Goal: Browse casually

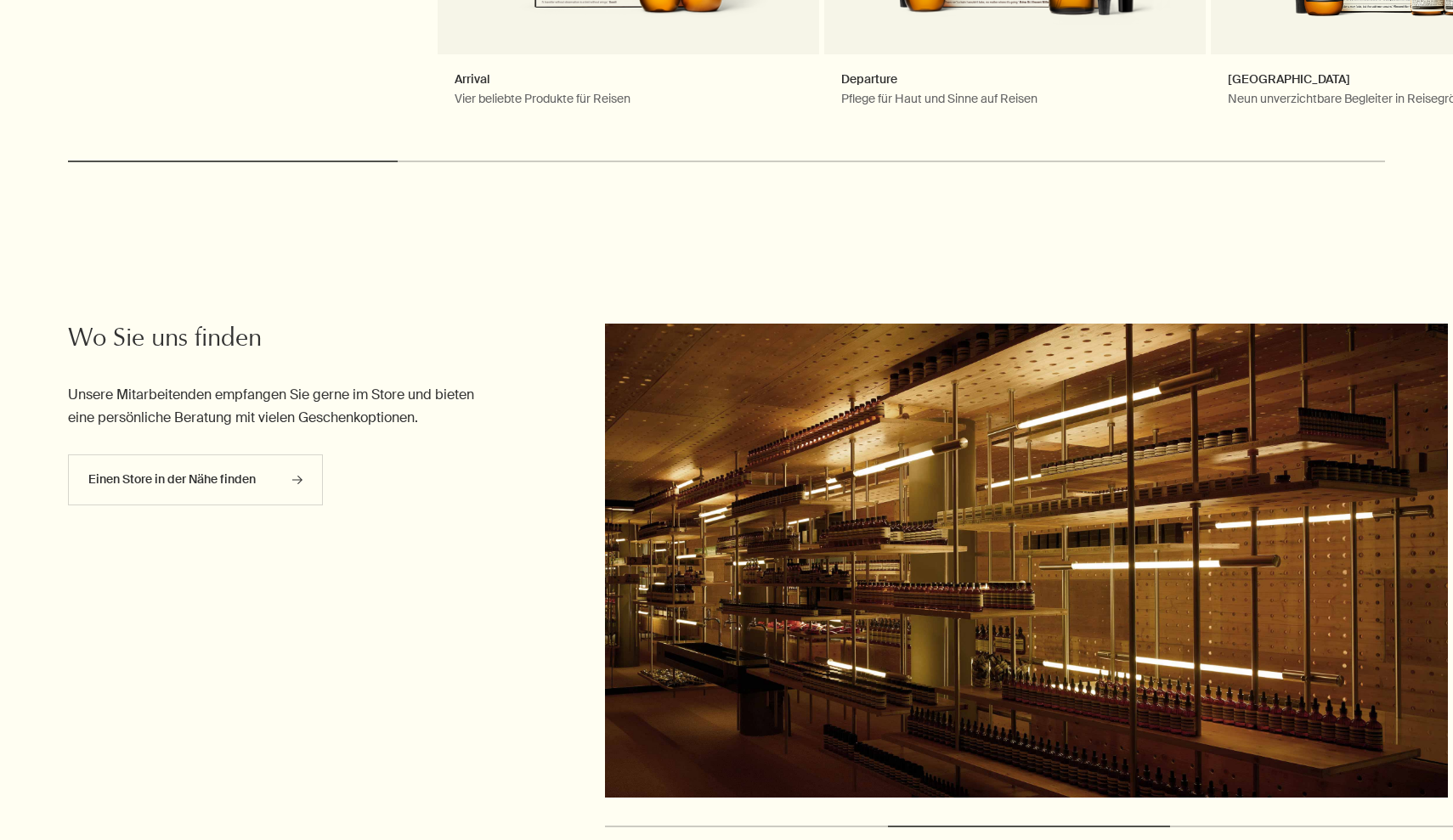
scroll to position [4993, 0]
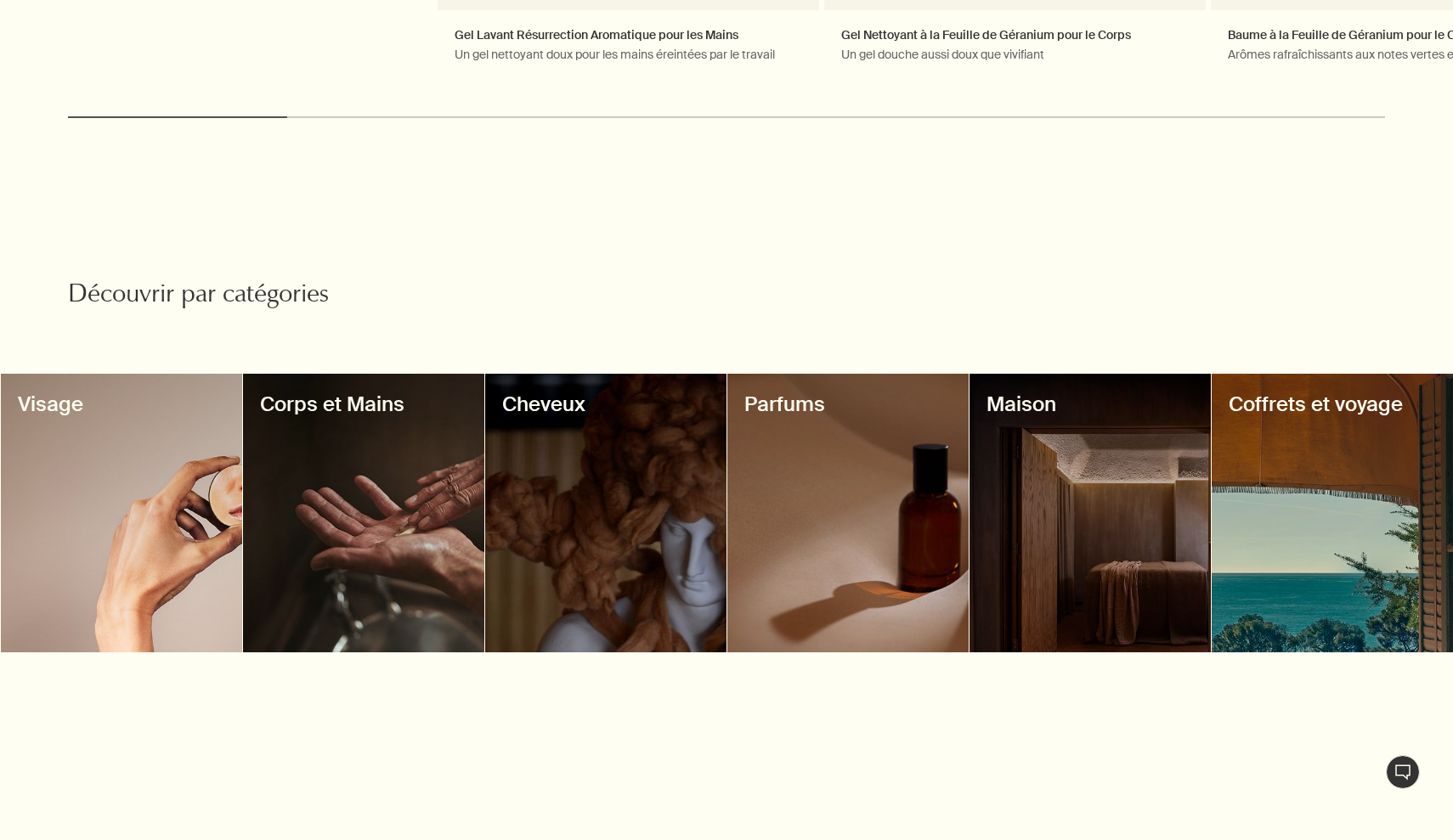
scroll to position [1324, 0]
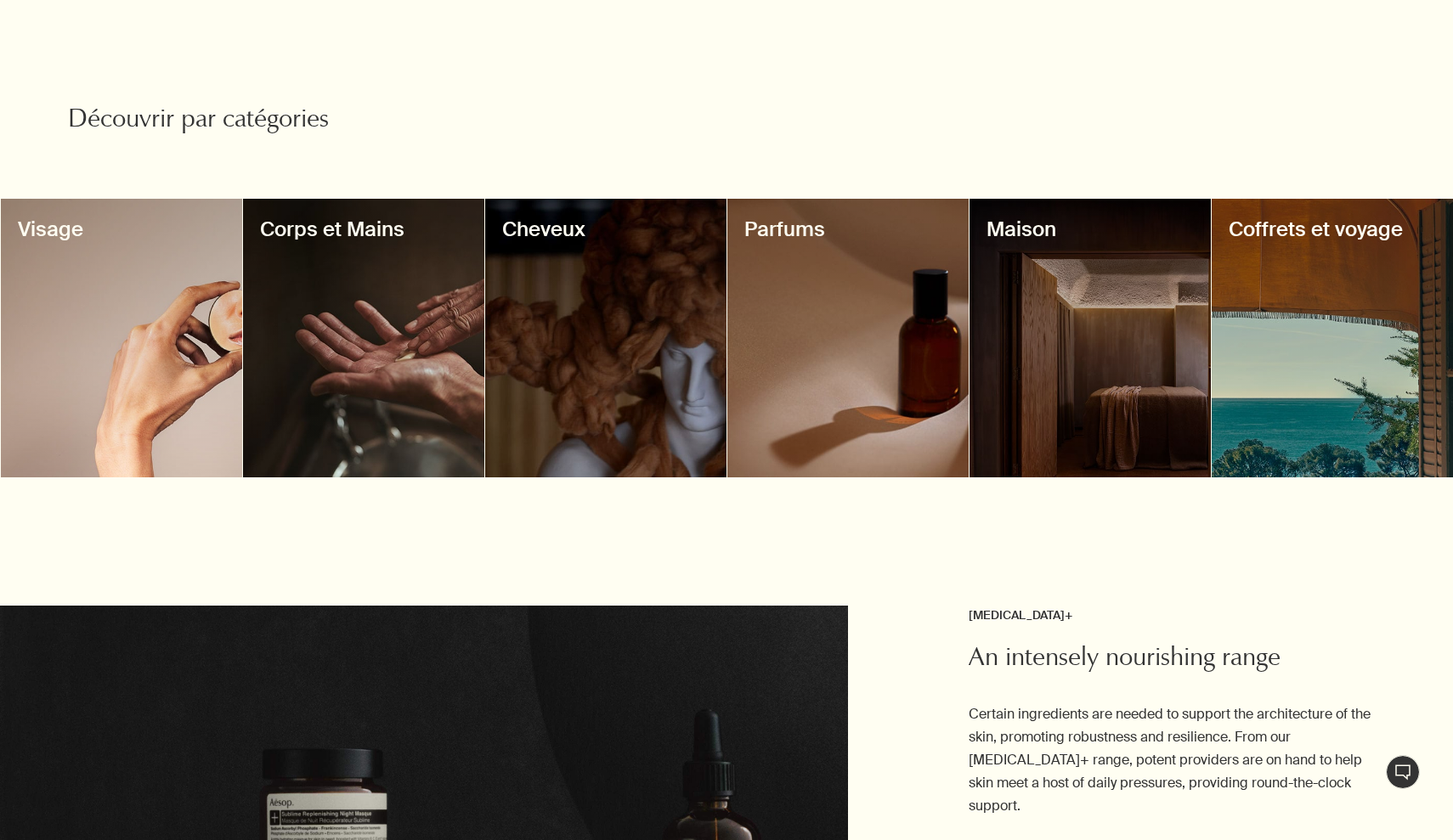
click at [598, 288] on div at bounding box center [605, 338] width 242 height 280
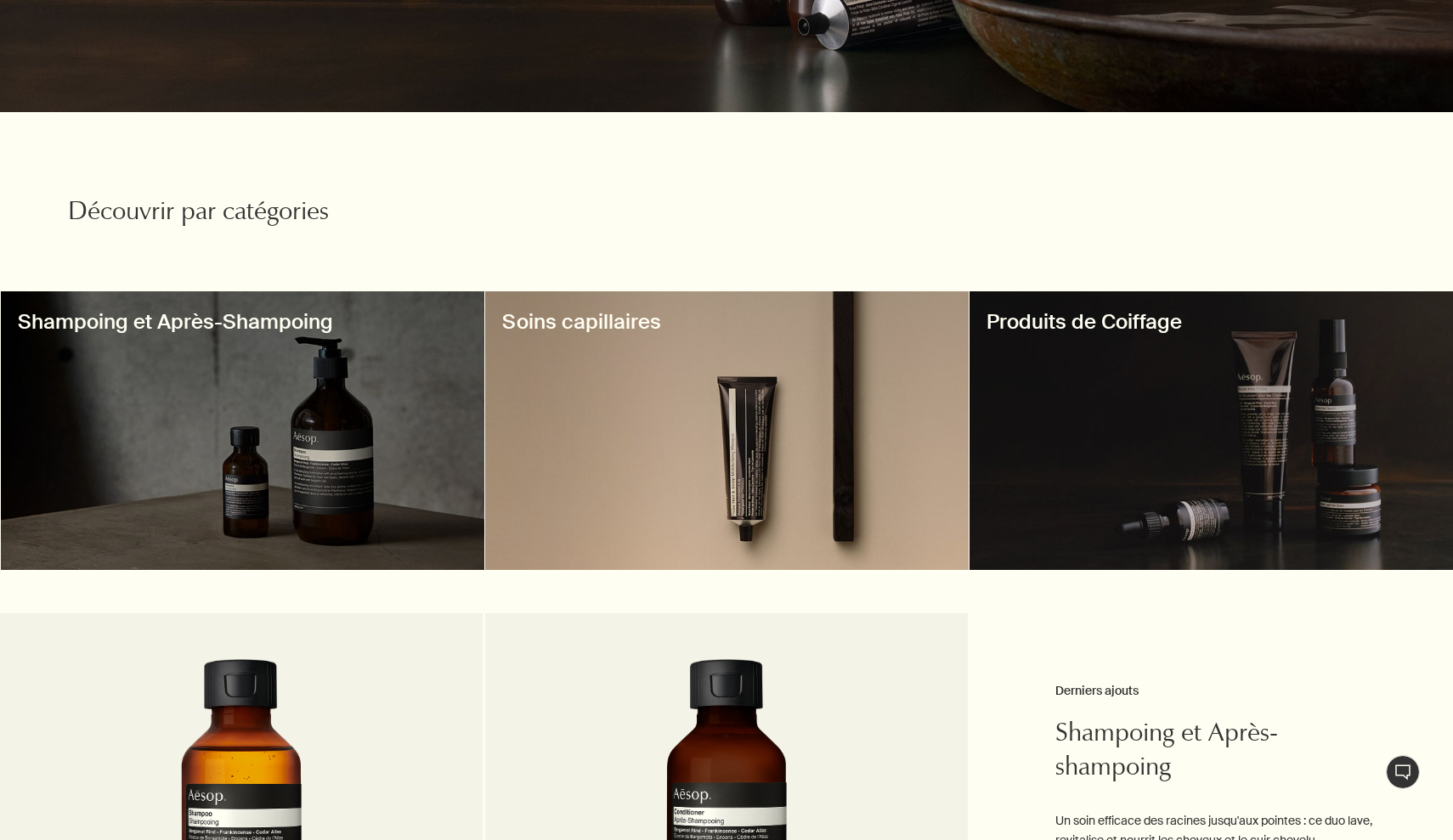
scroll to position [359, 0]
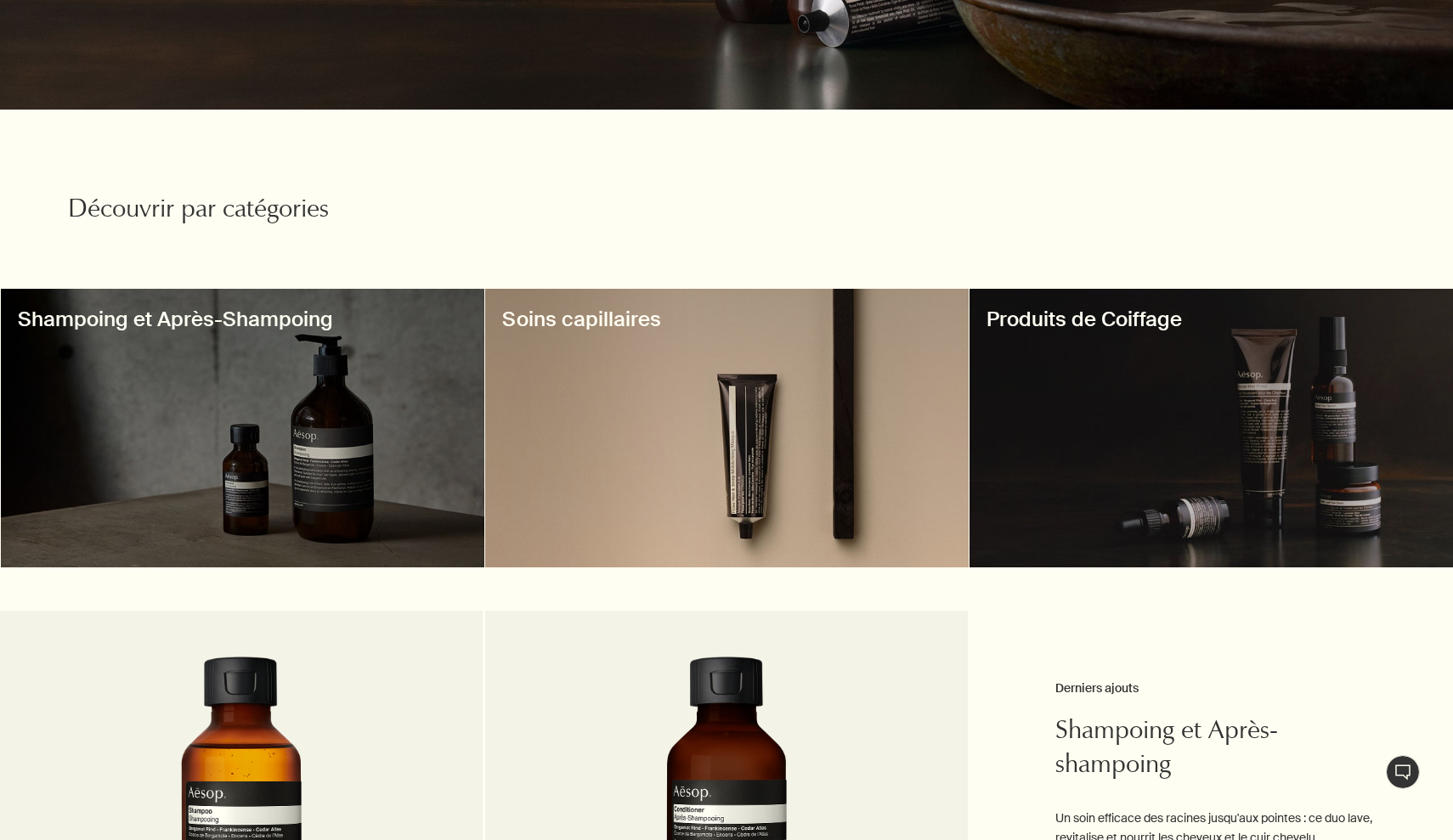
click at [313, 402] on div at bounding box center [242, 428] width 483 height 280
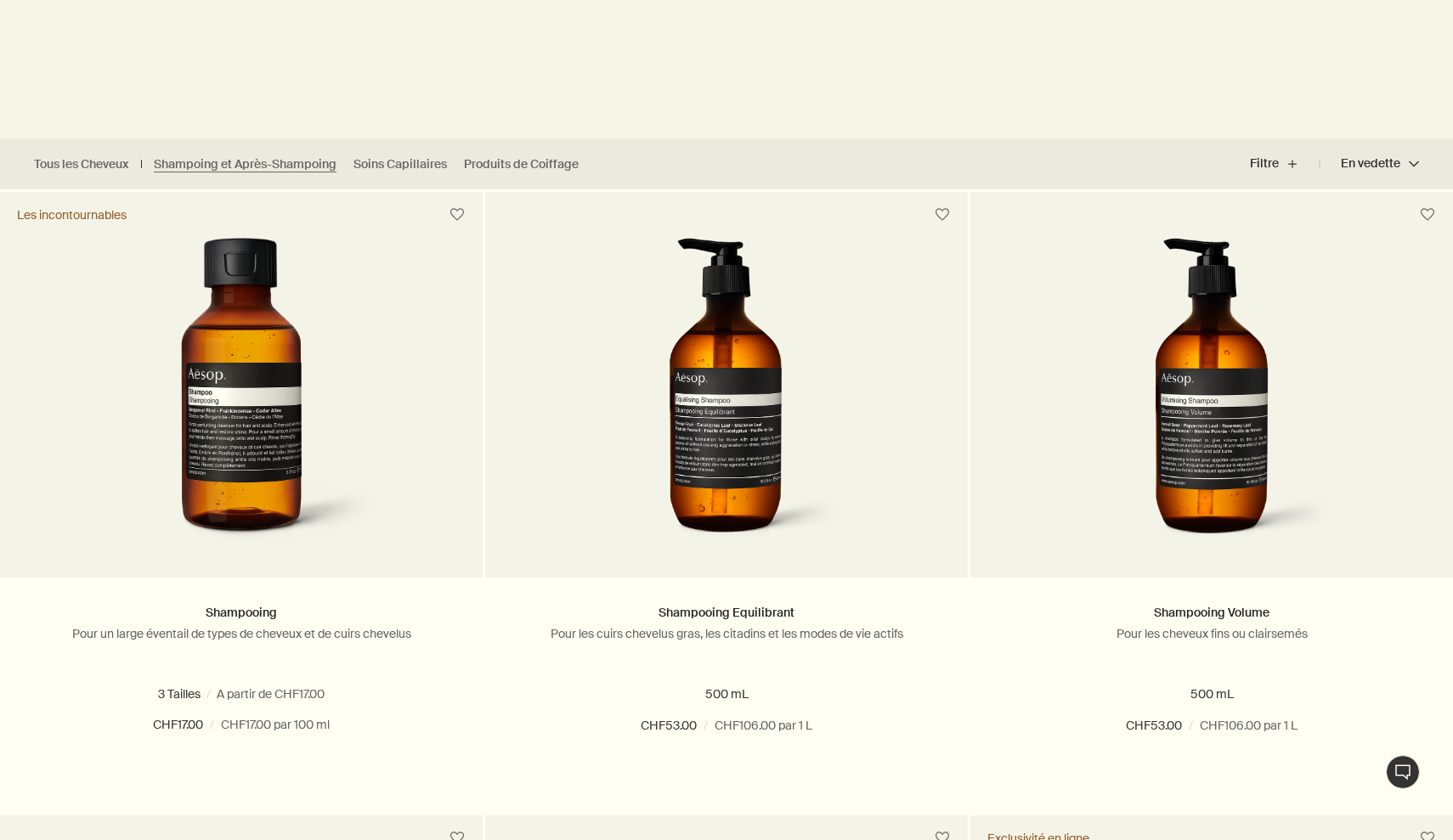
scroll to position [478, 0]
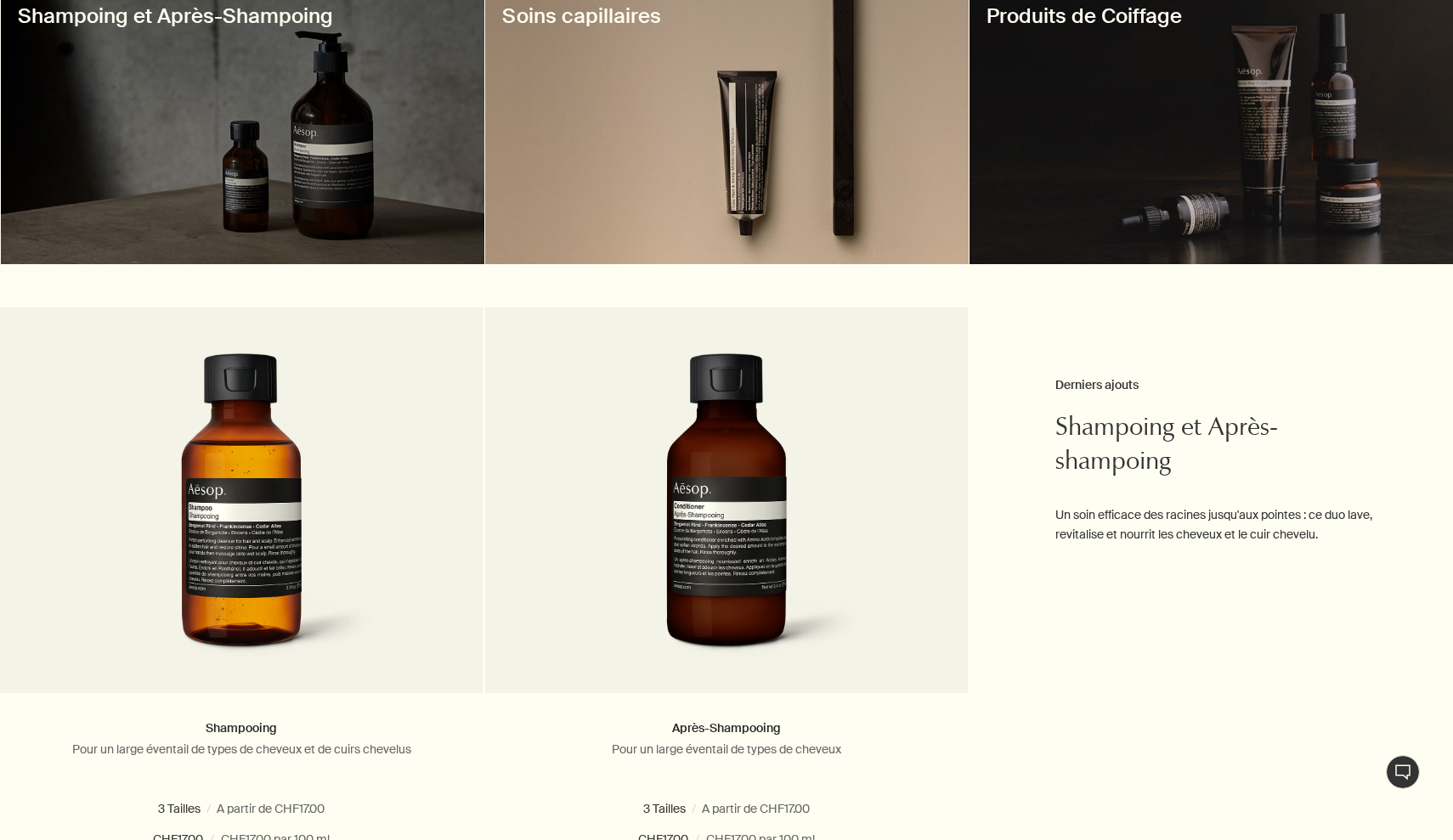
scroll to position [808, 0]
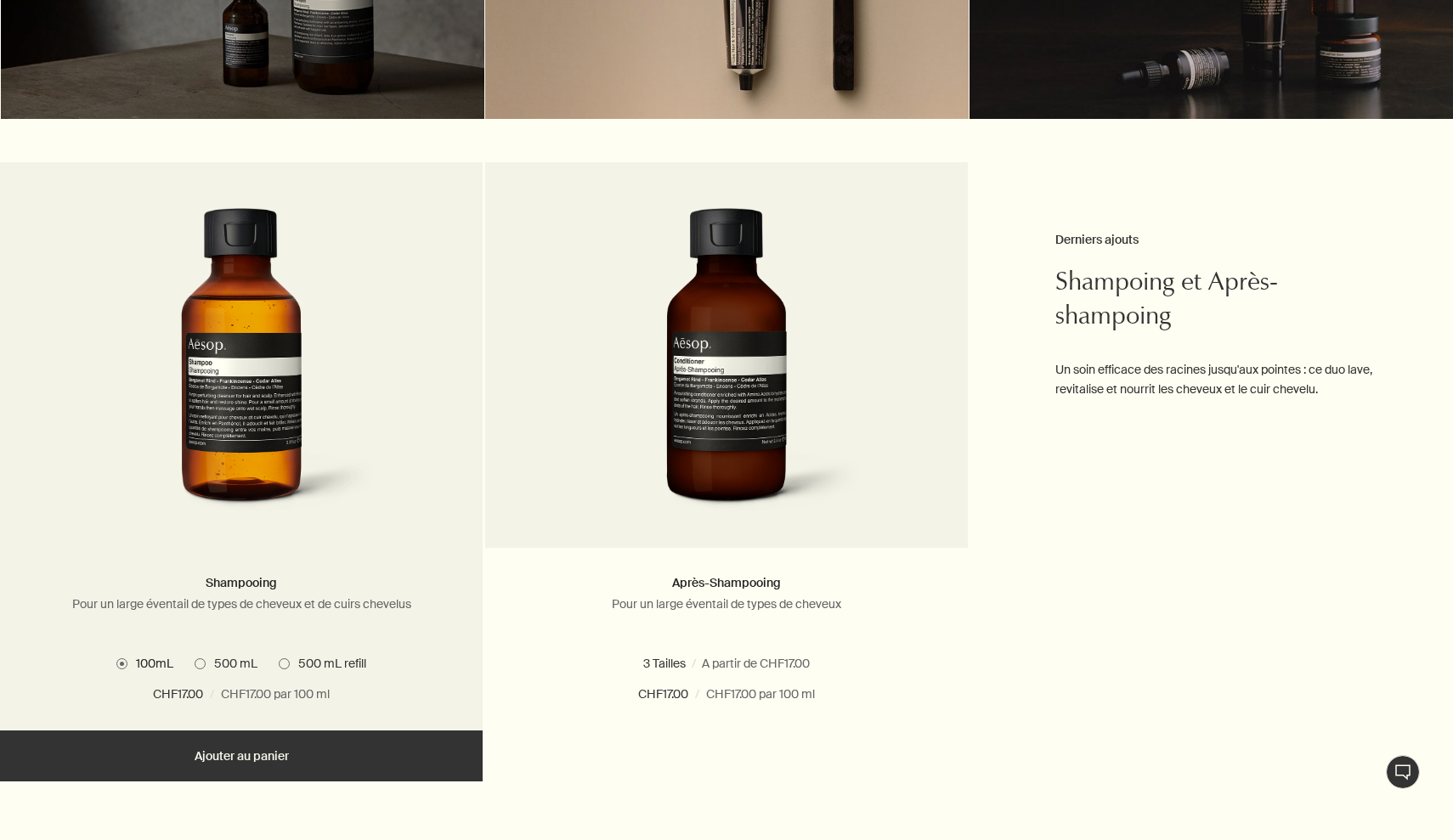
click at [219, 666] on span "500 mL" at bounding box center [231, 664] width 52 height 16
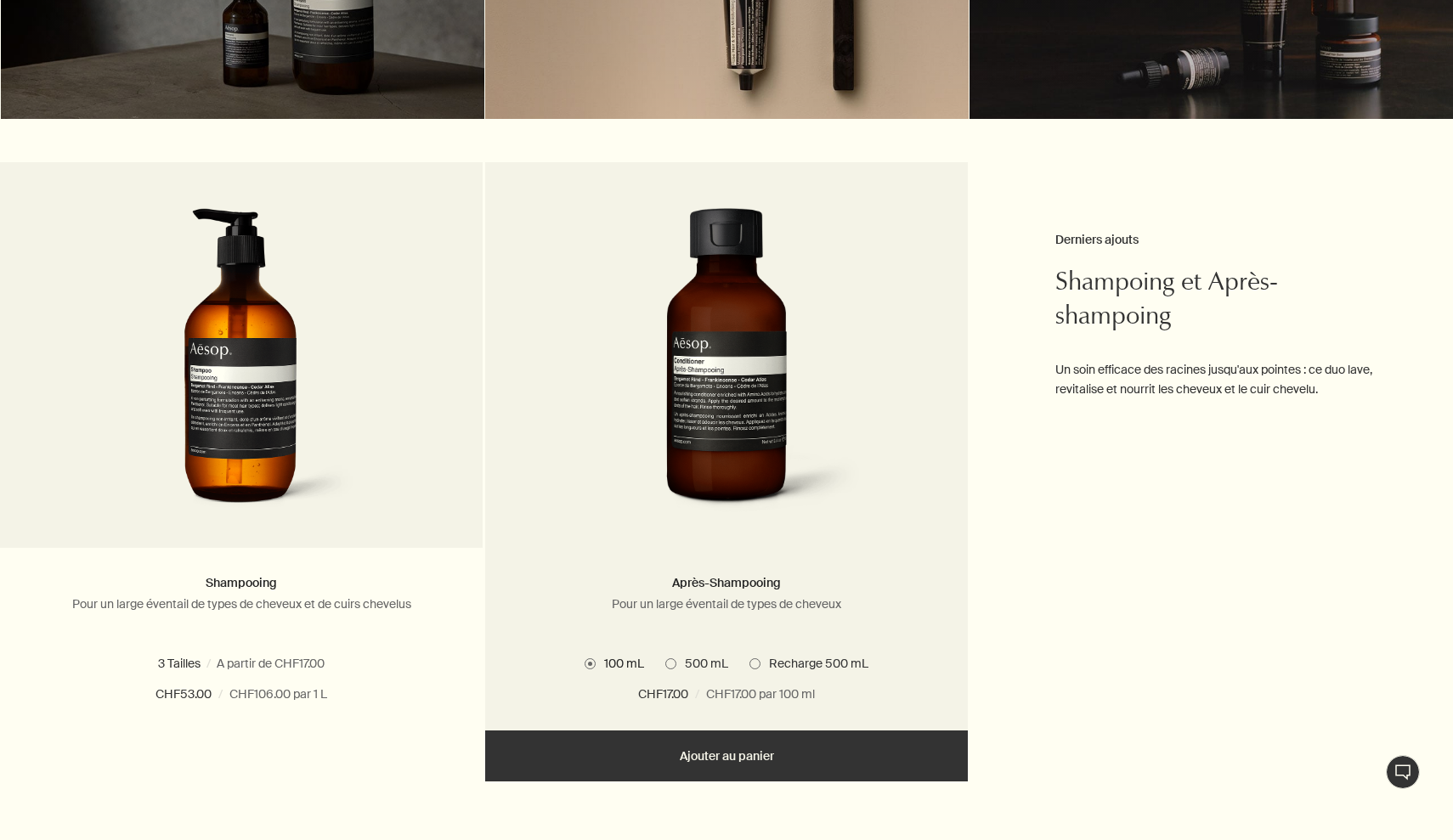
click at [691, 664] on span "500 mL" at bounding box center [702, 664] width 52 height 16
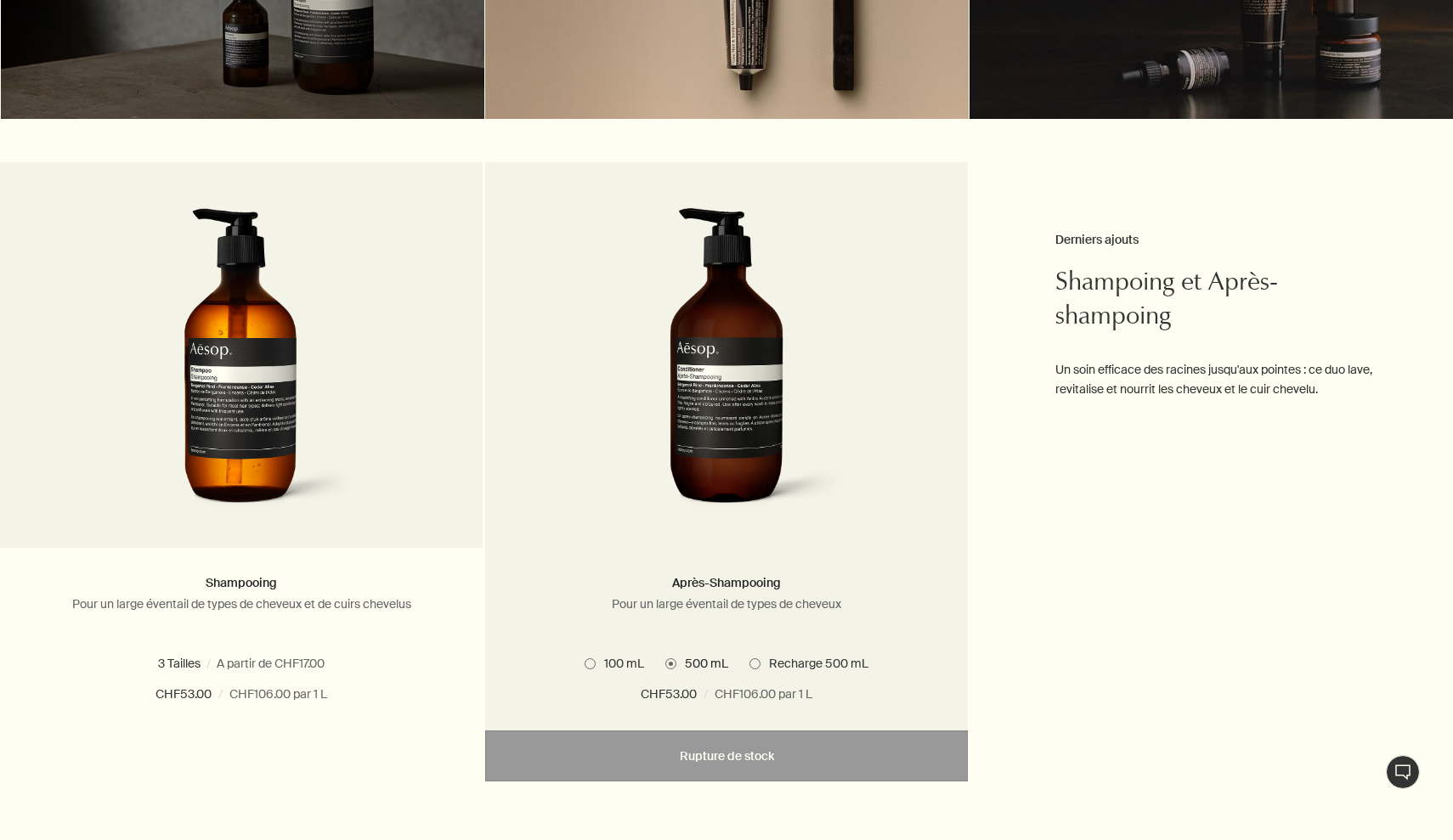
click at [774, 668] on span "Recharge 500 mL" at bounding box center [815, 664] width 108 height 16
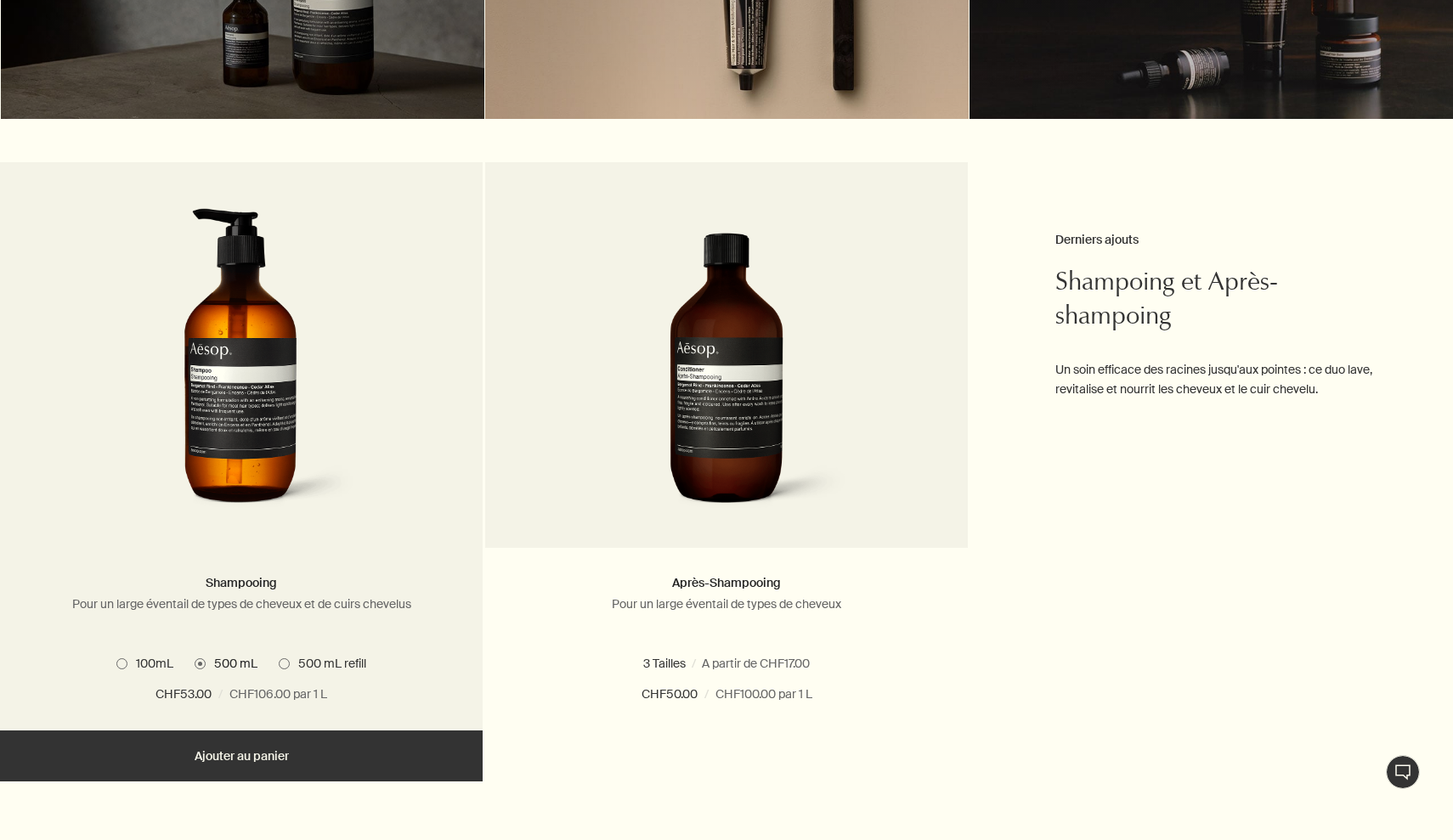
click at [299, 376] on img at bounding box center [242, 365] width 254 height 314
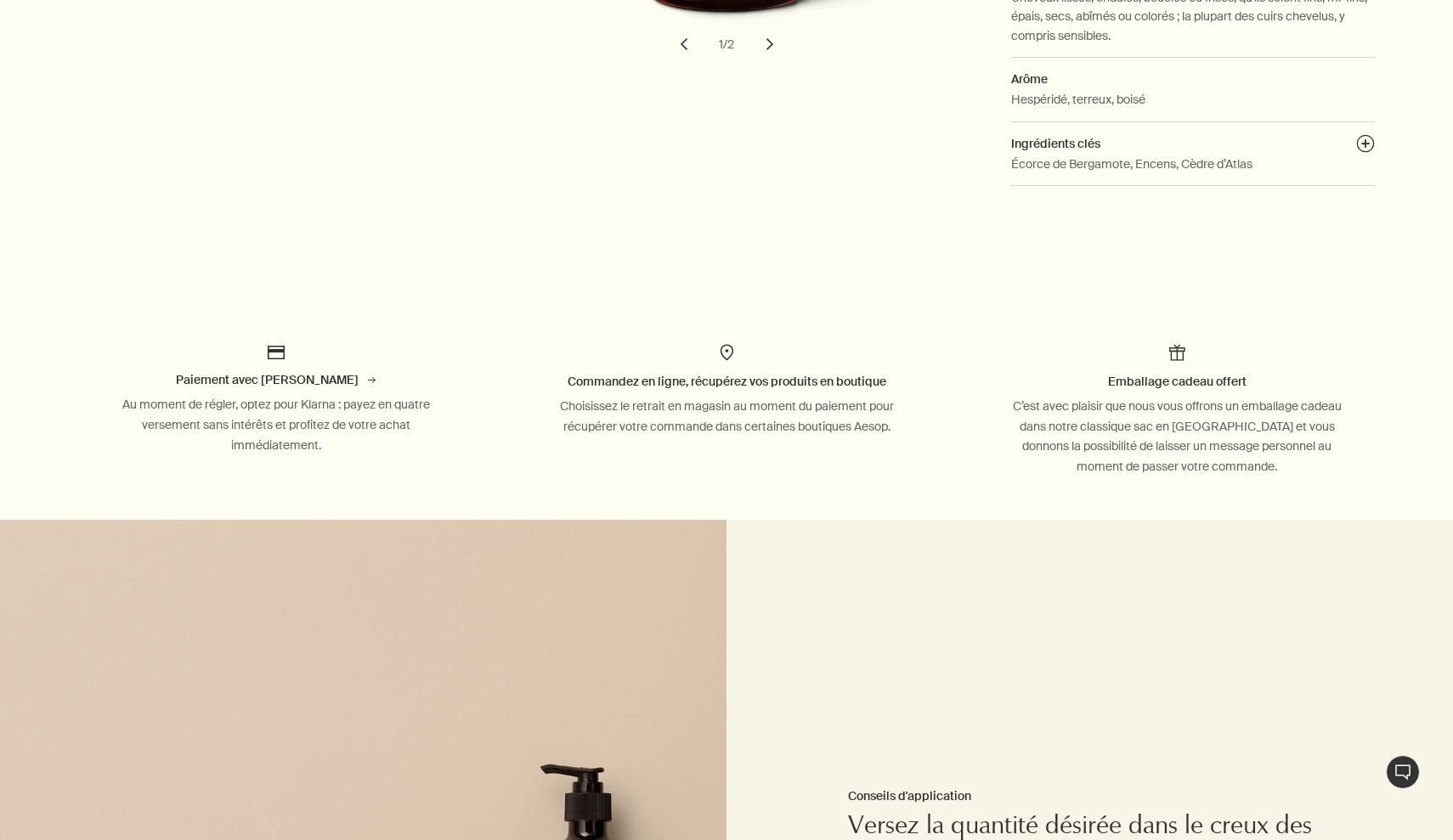
scroll to position [839, 0]
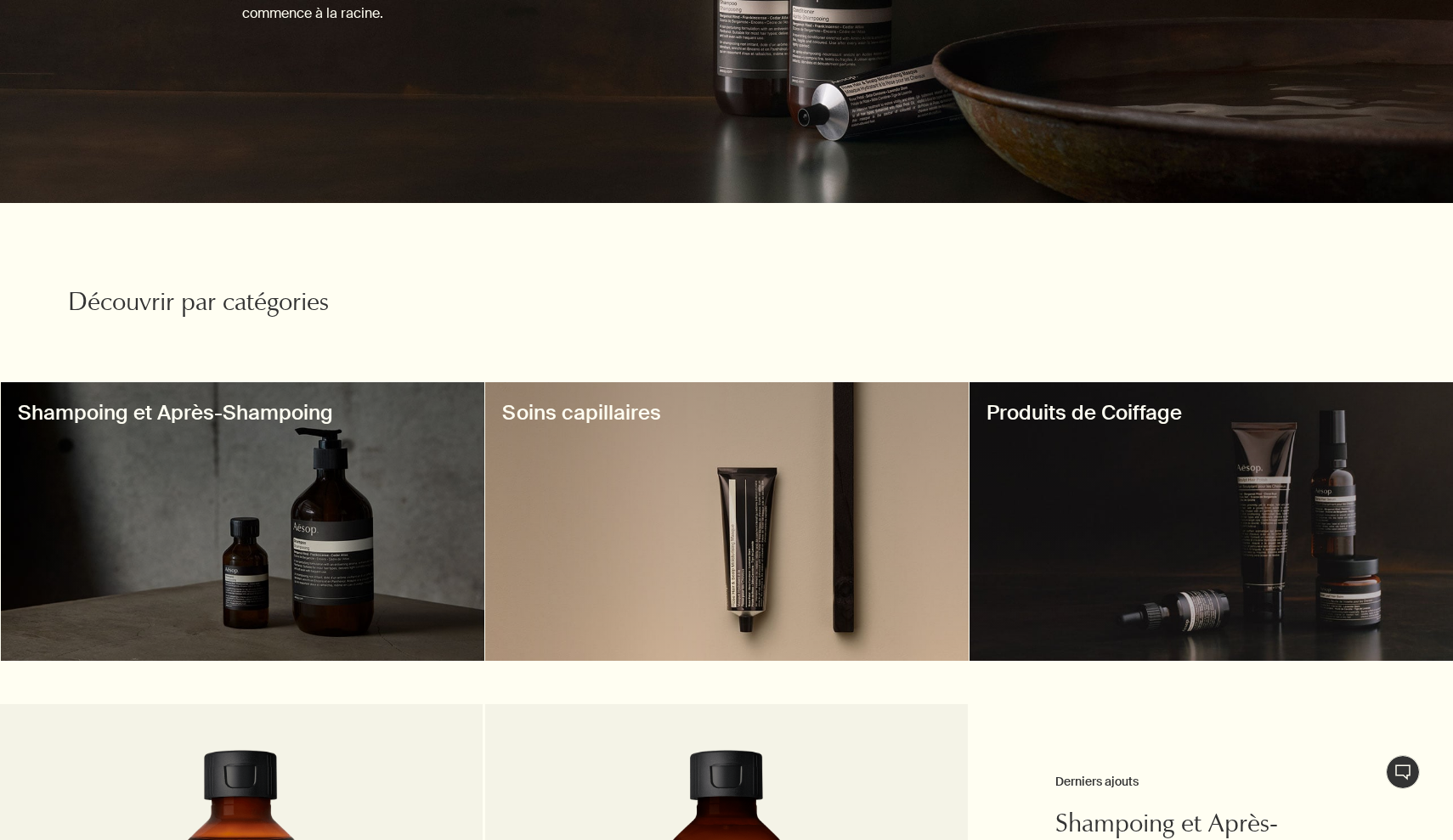
scroll to position [269, 0]
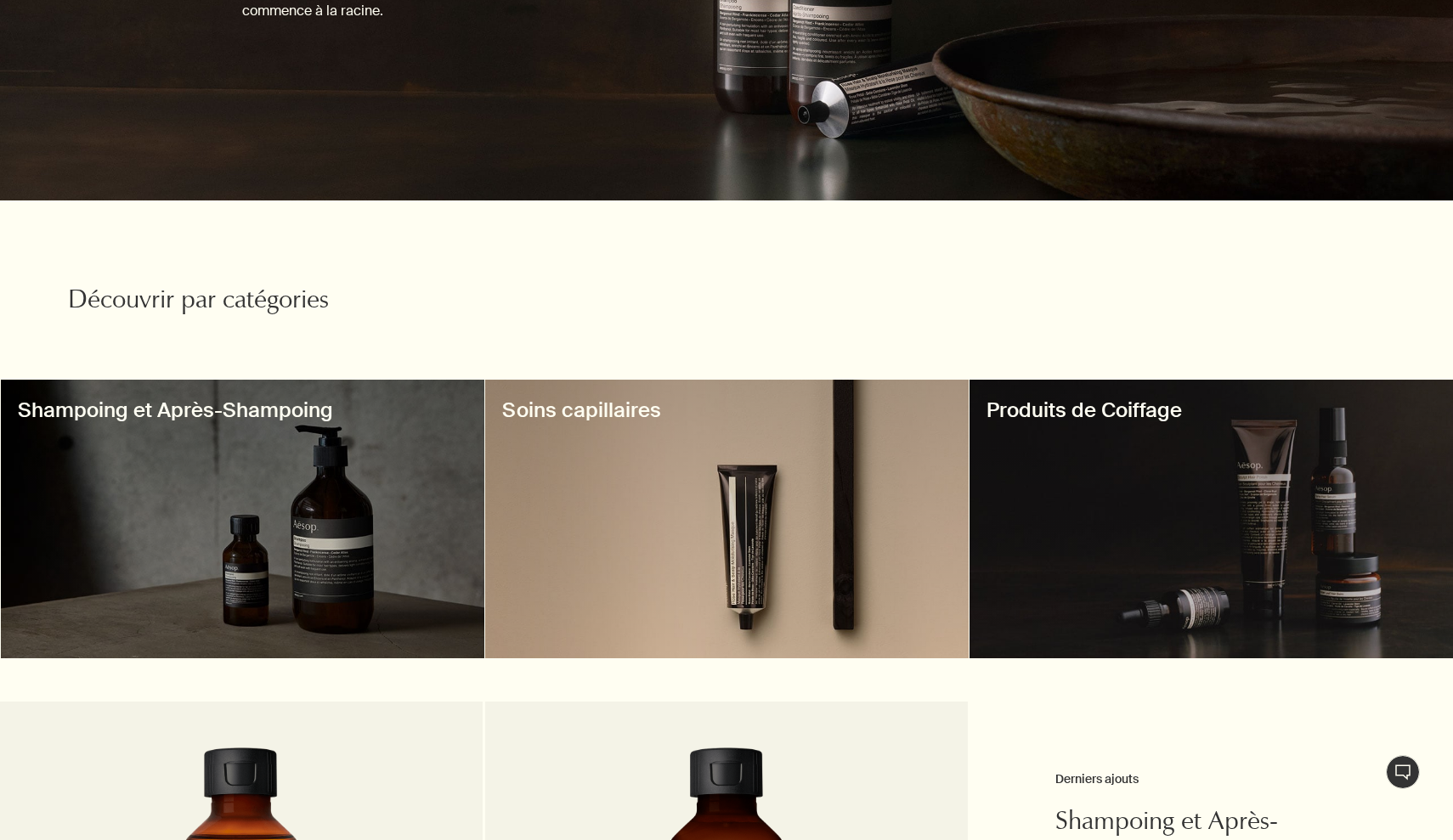
click at [638, 573] on div at bounding box center [726, 519] width 483 height 280
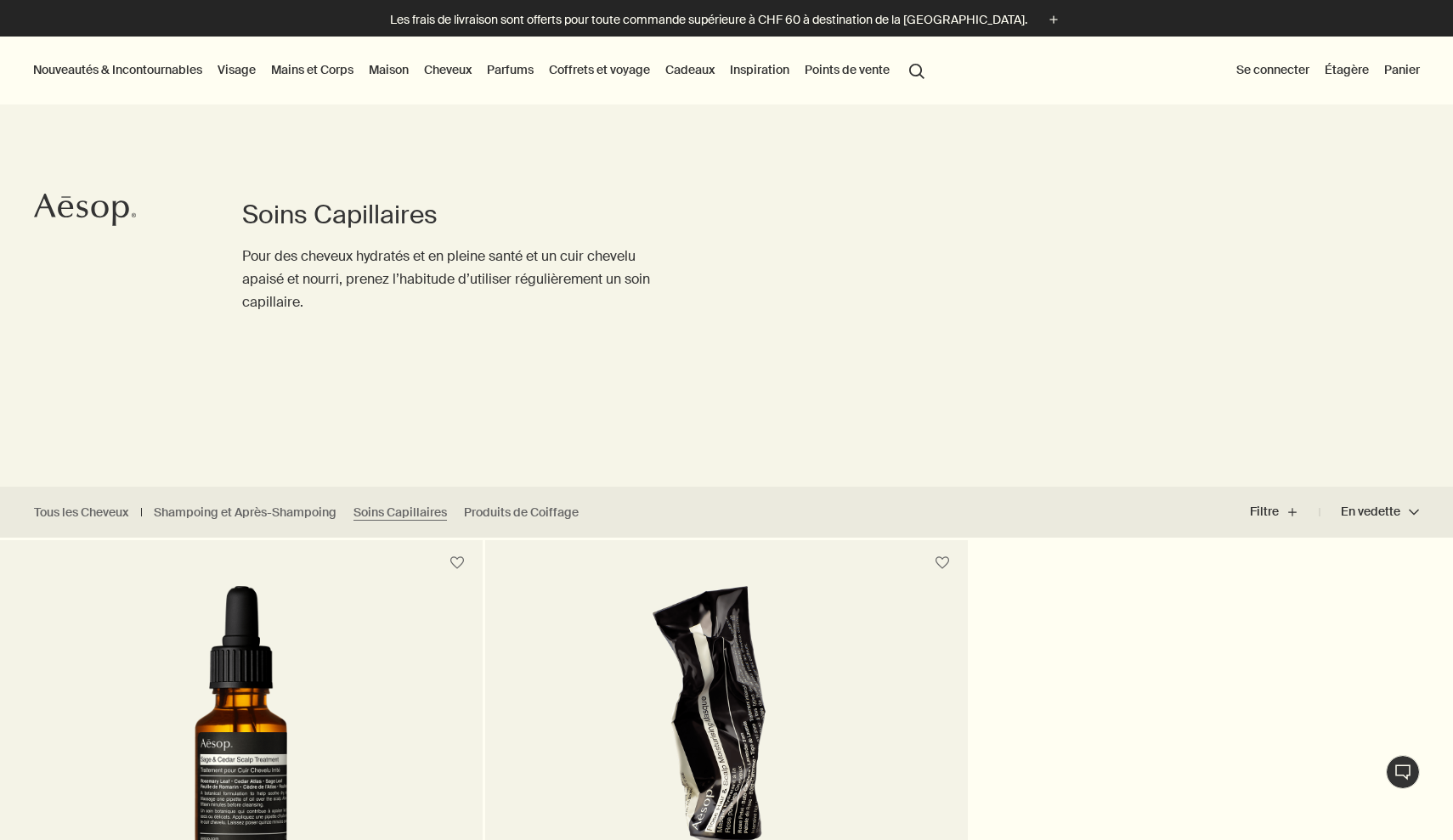
click at [615, 68] on link "Coffrets et voyage" at bounding box center [599, 69] width 108 height 22
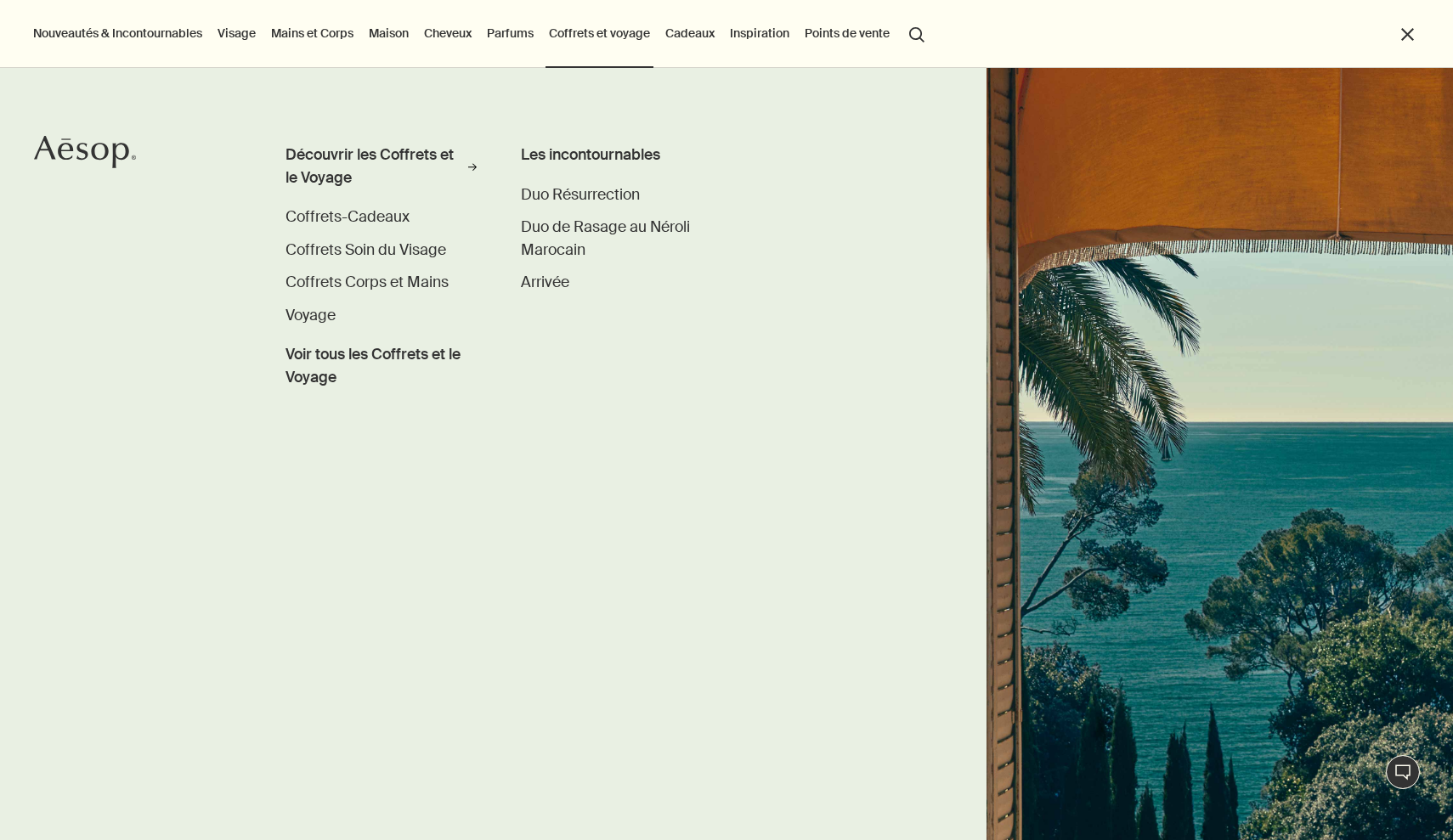
click at [683, 40] on link "Cadeaux" at bounding box center [689, 33] width 56 height 22
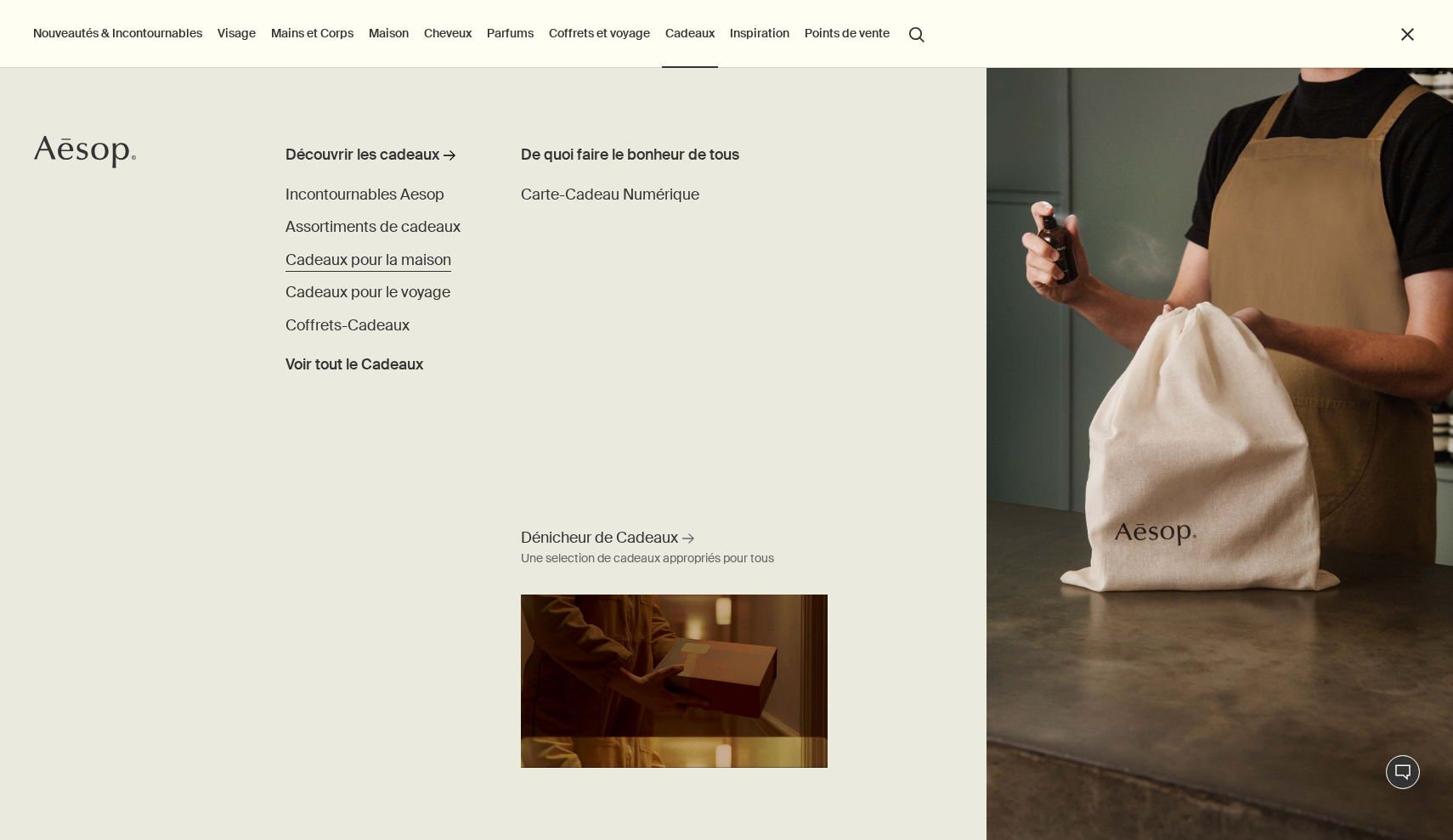
click at [378, 251] on span "Cadeaux pour la maison" at bounding box center [368, 260] width 165 height 20
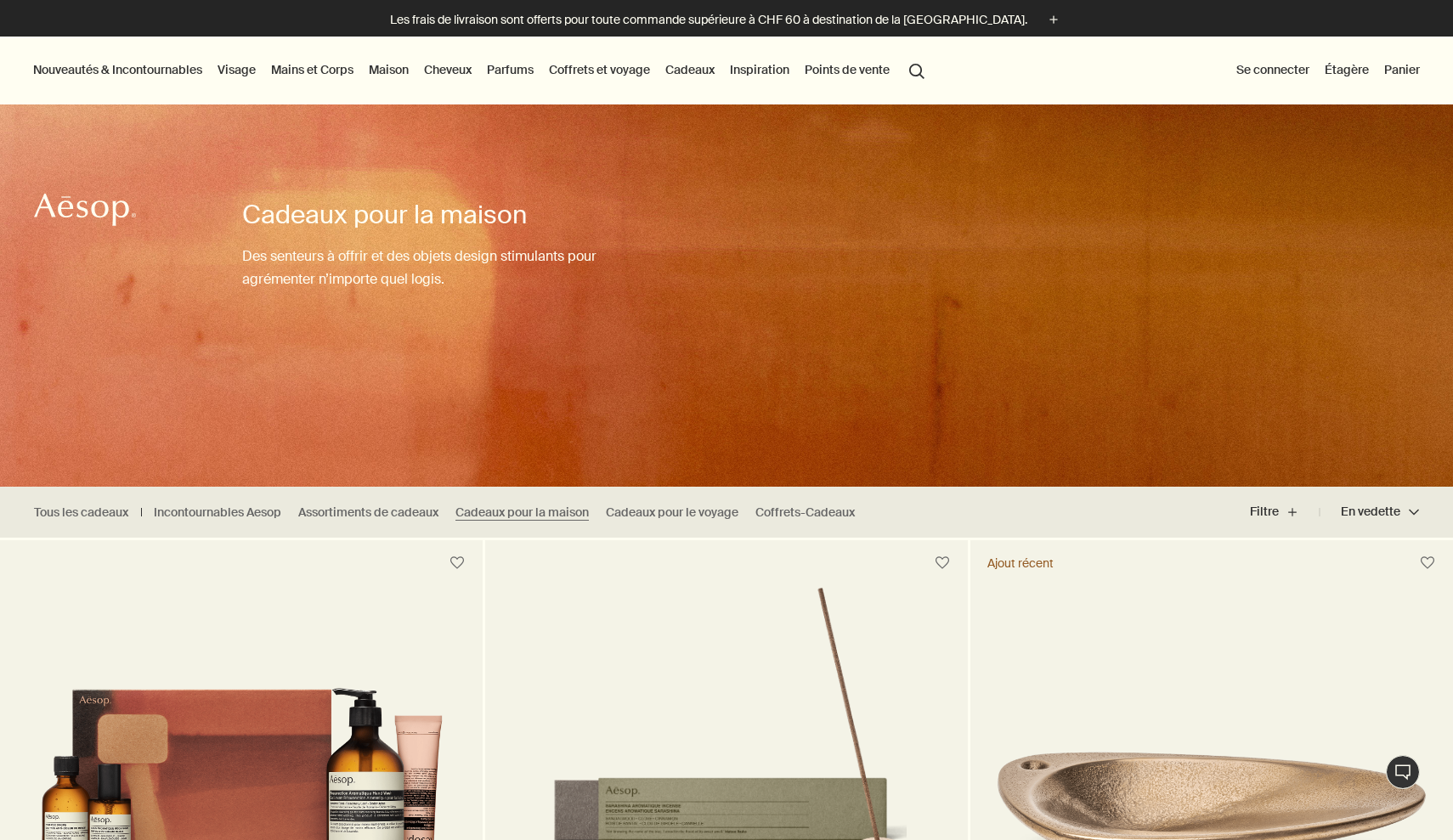
click at [394, 68] on link "Maison" at bounding box center [389, 69] width 47 height 22
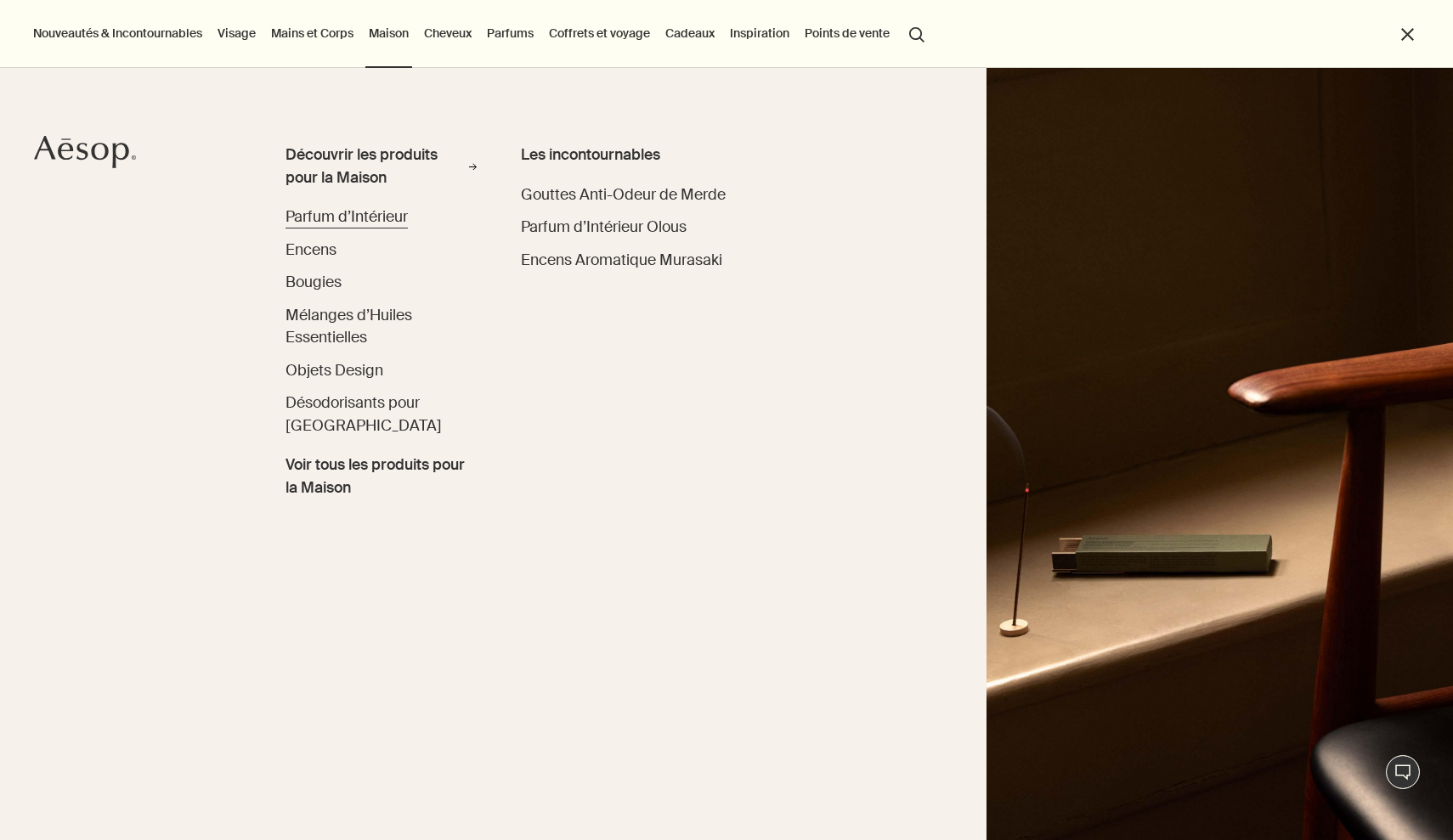
click at [327, 215] on span "Parfum d’Intérieur" at bounding box center [346, 217] width 122 height 20
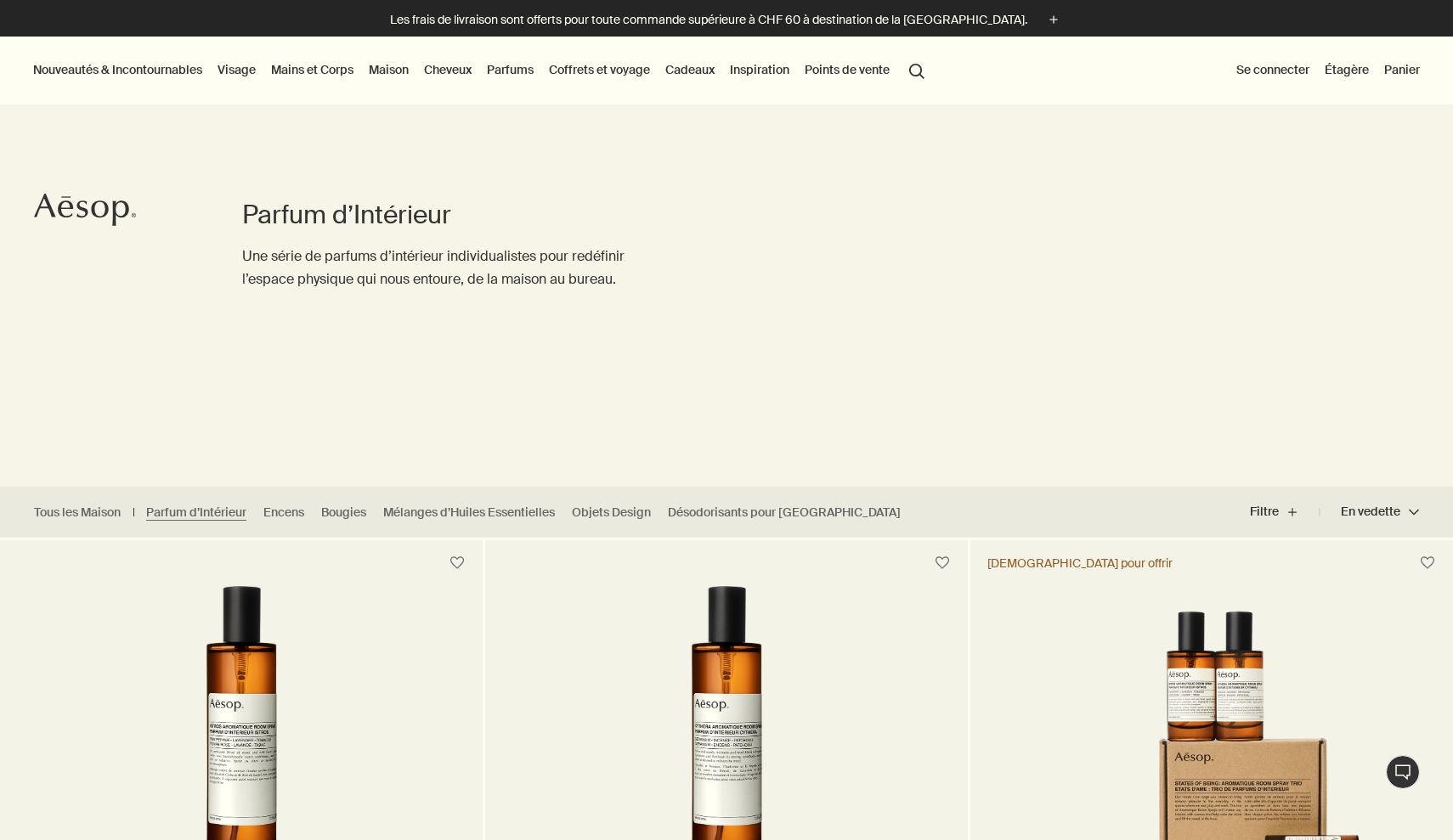
click at [236, 66] on link "Visage" at bounding box center [237, 69] width 45 height 22
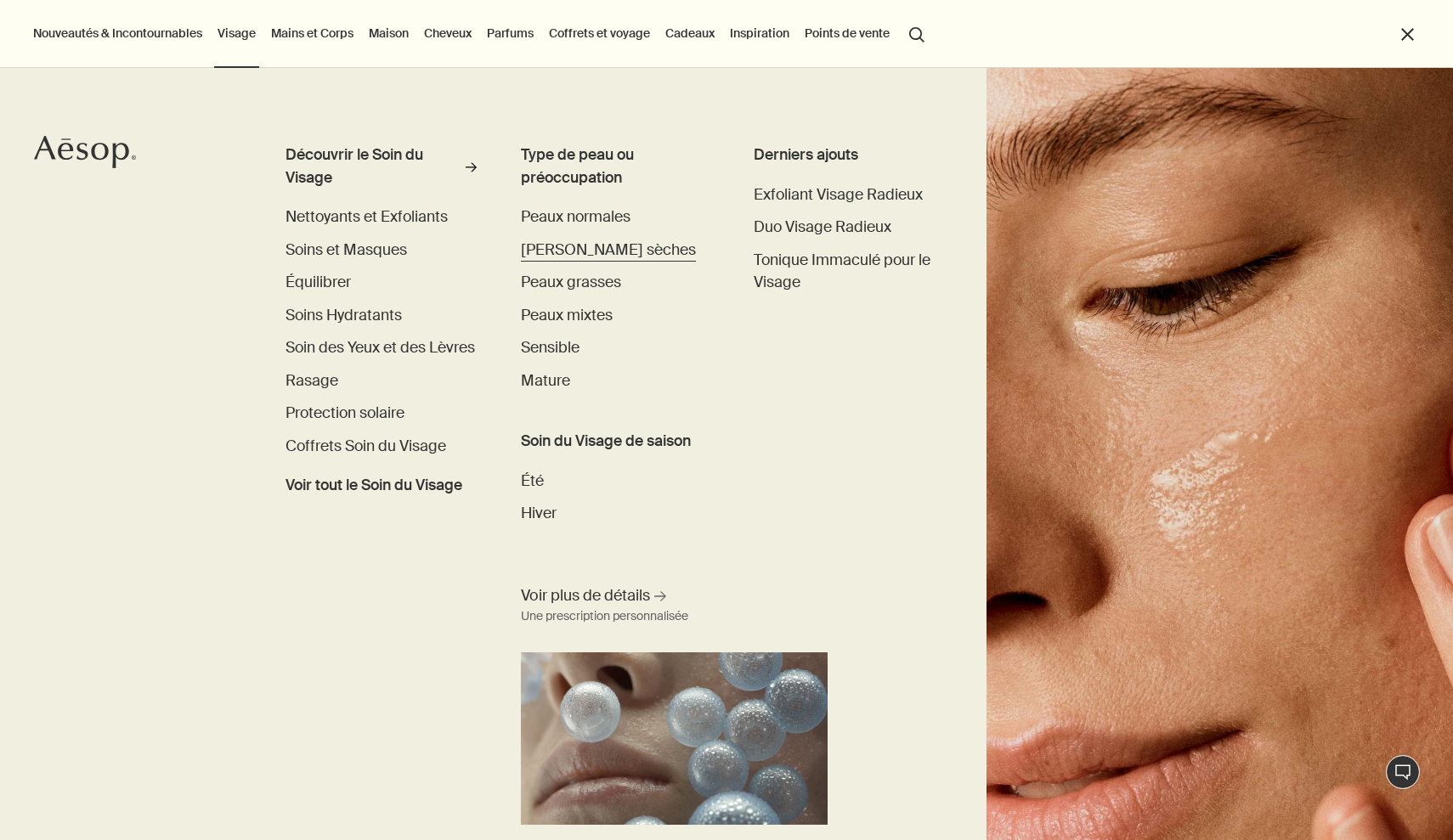
click at [590, 248] on span "[PERSON_NAME] sèches" at bounding box center [608, 250] width 175 height 20
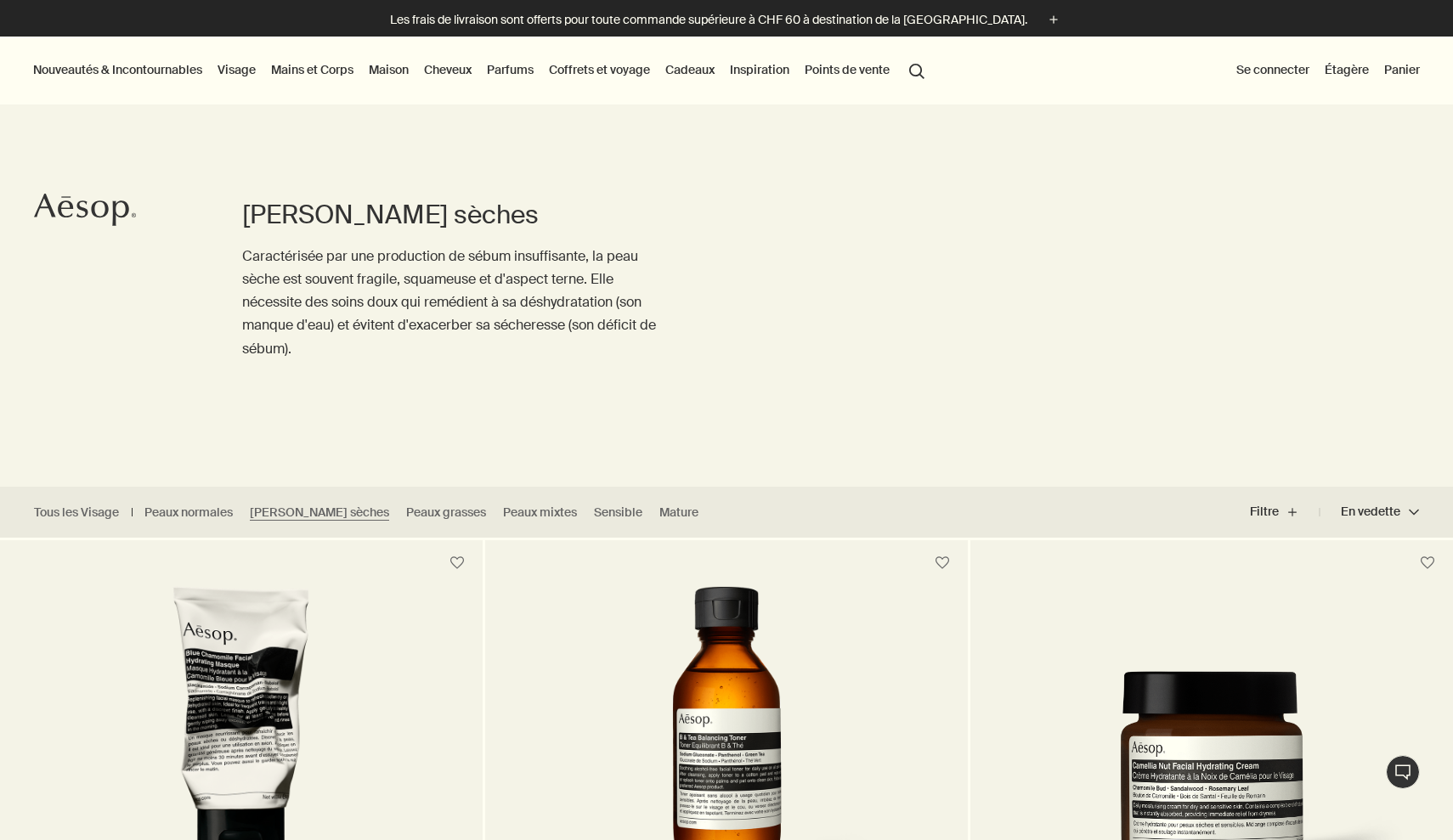
click at [170, 69] on button "Nouveautés & Incontournables" at bounding box center [117, 69] width 176 height 22
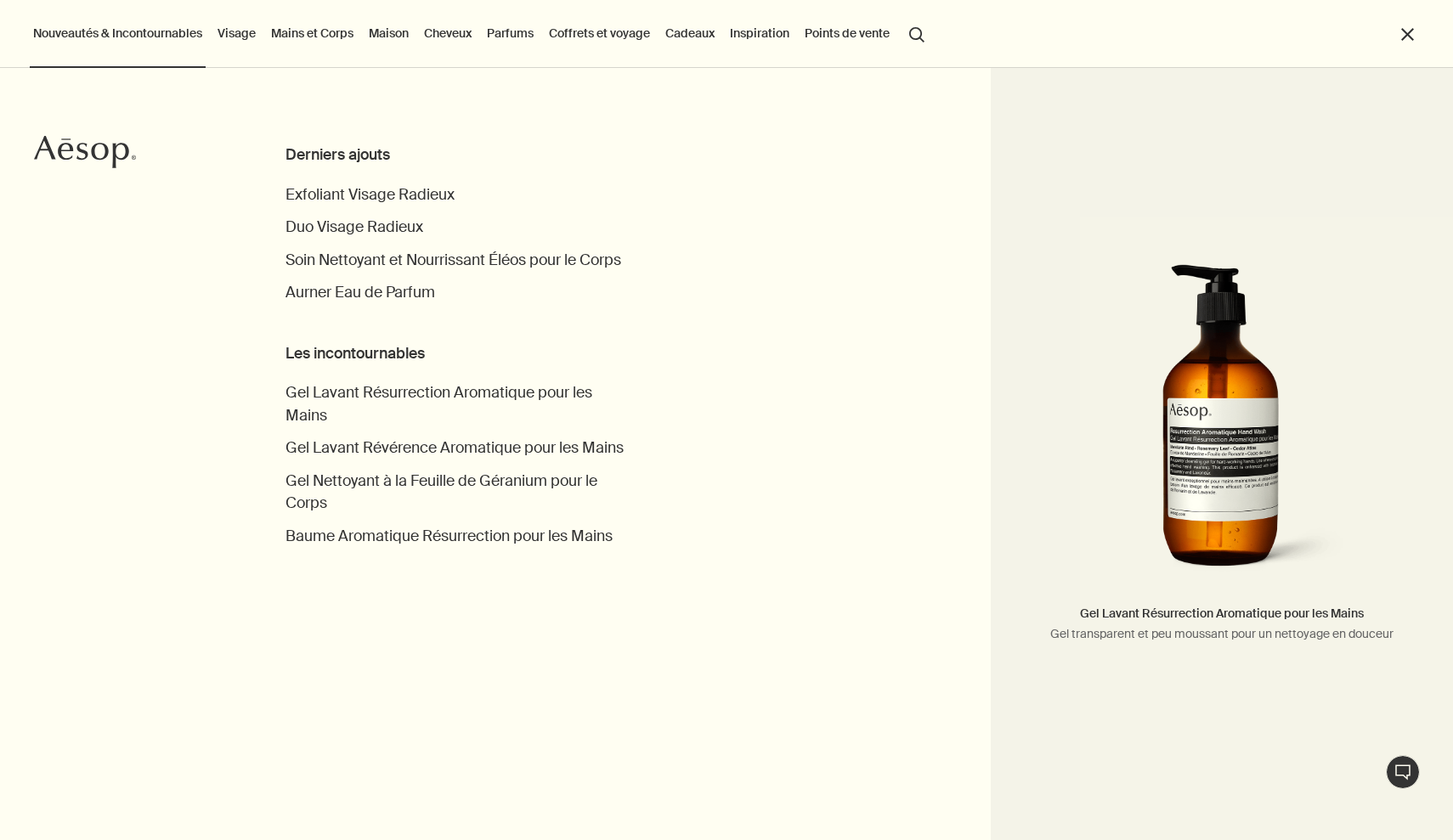
click at [1403, 38] on button "close" at bounding box center [1407, 34] width 20 height 20
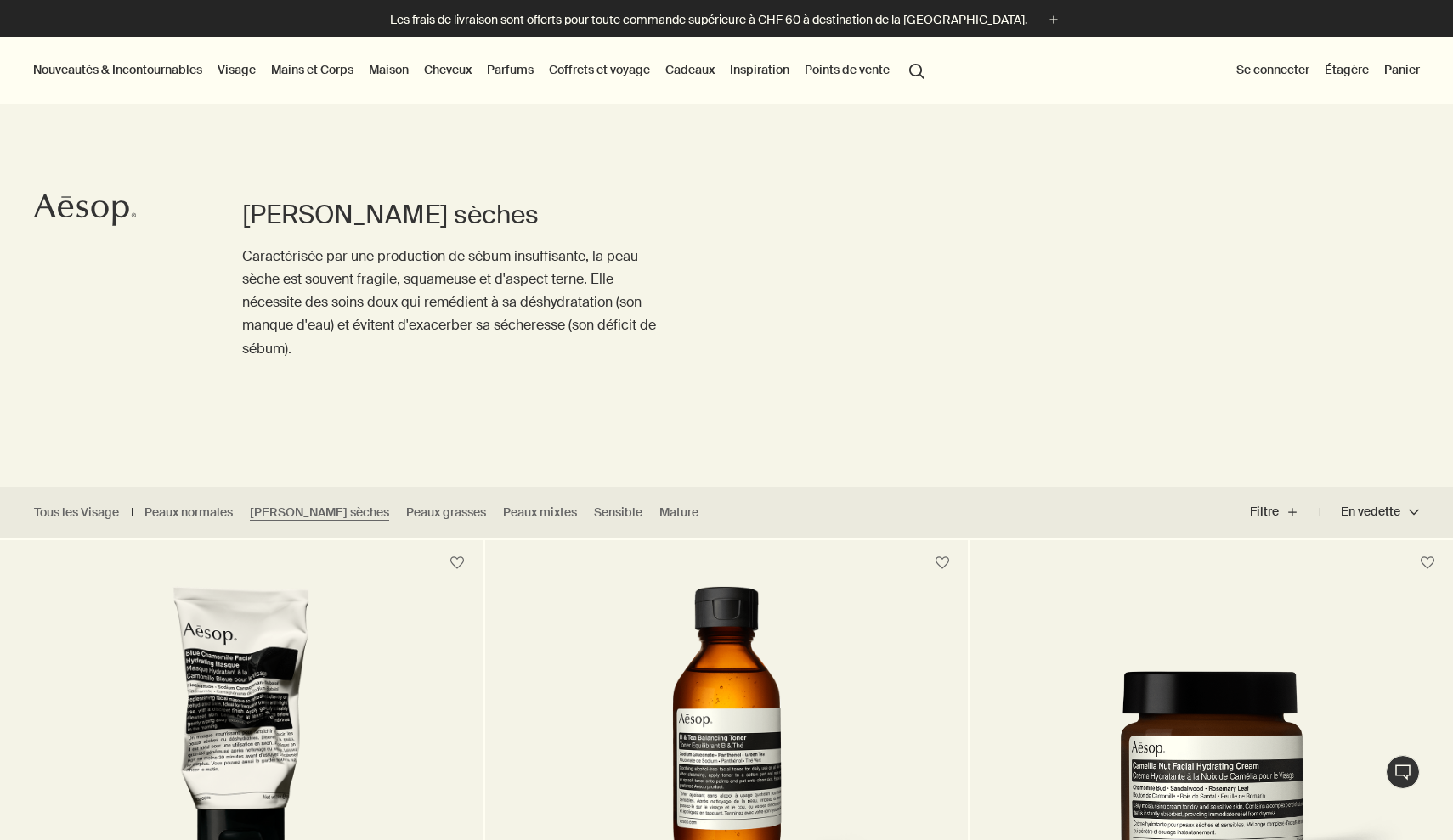
click at [1343, 68] on link "Étagère" at bounding box center [1346, 69] width 51 height 22
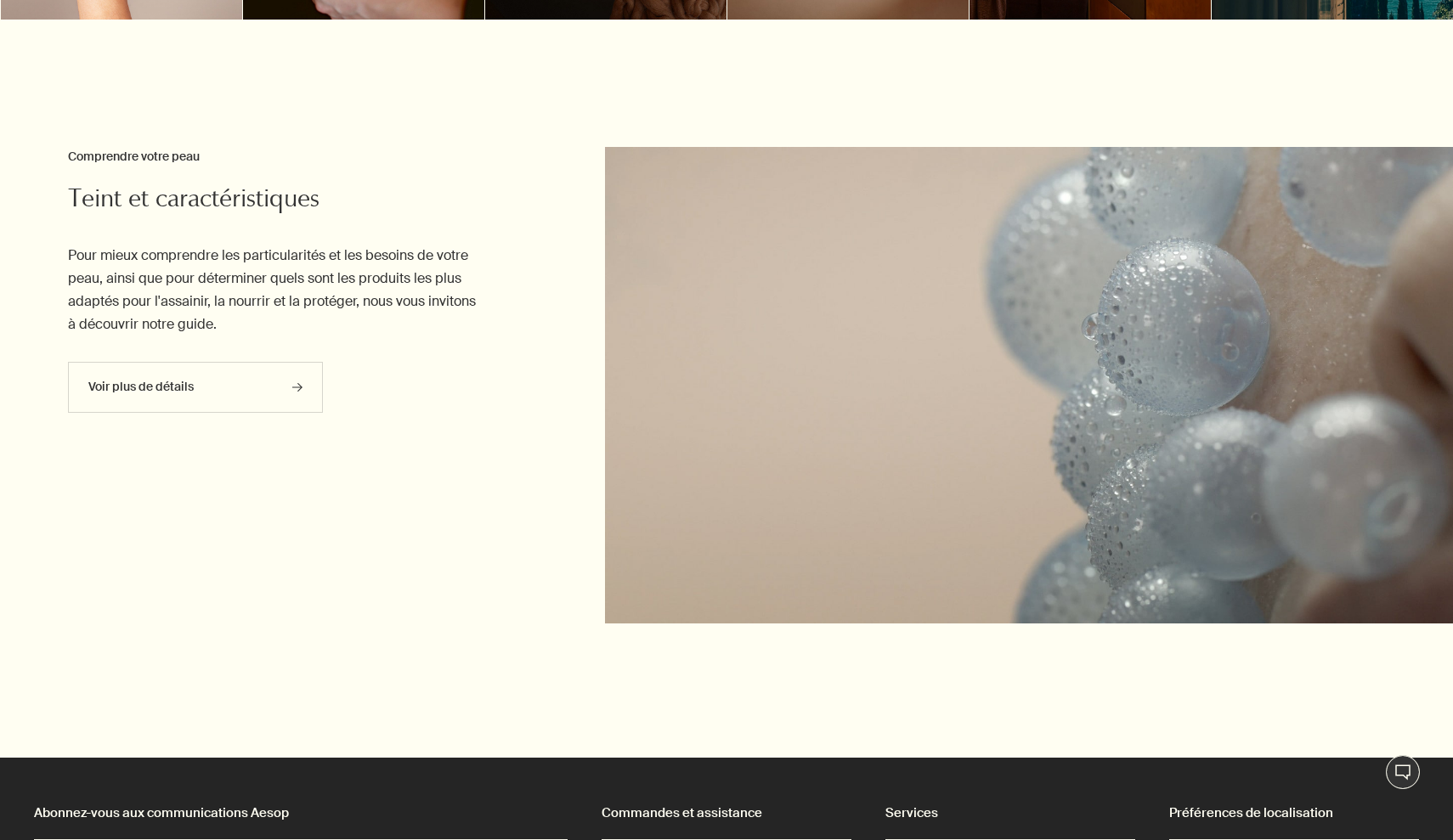
scroll to position [1294, 0]
